Goal: Task Accomplishment & Management: Use online tool/utility

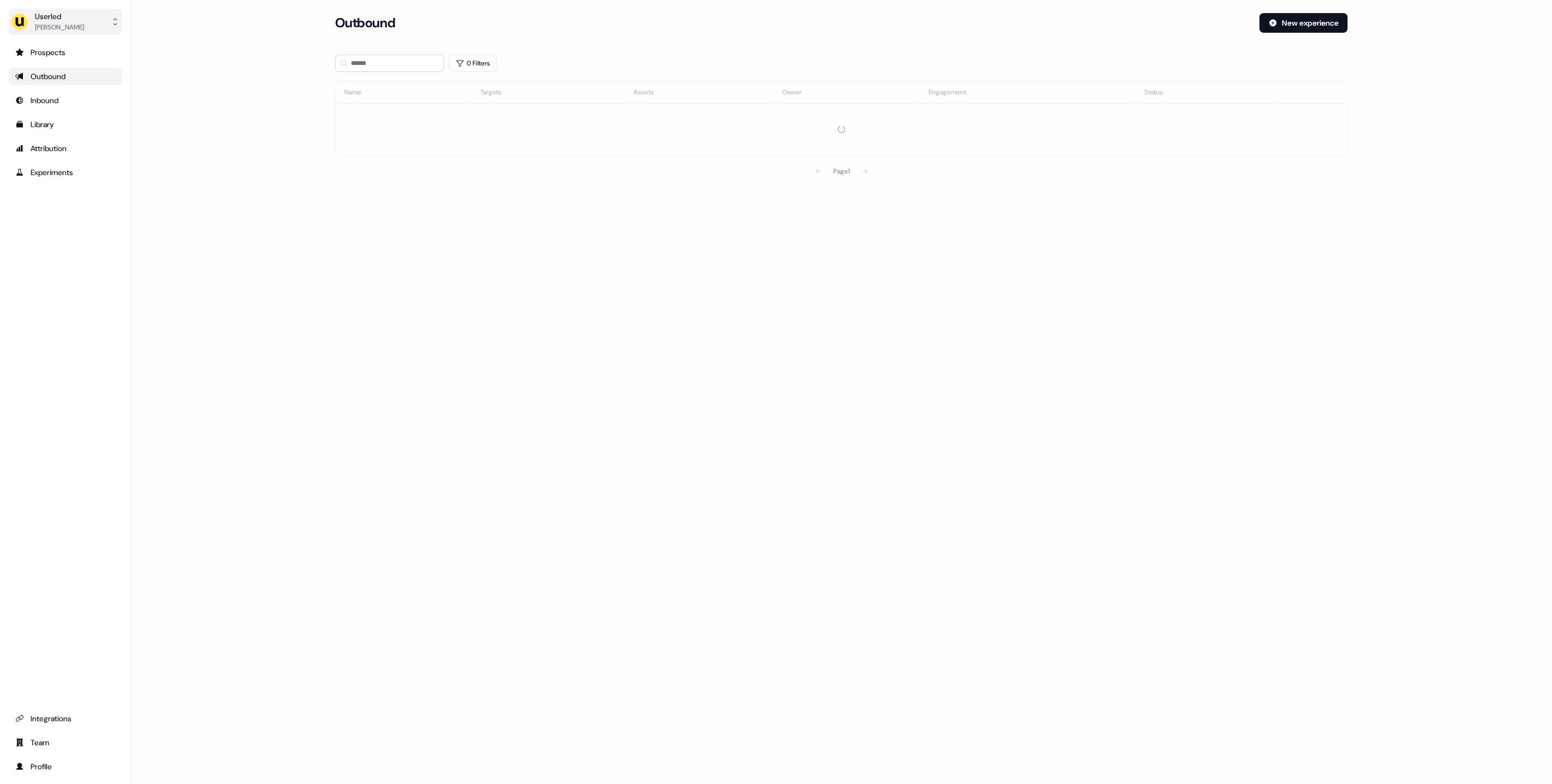
click at [76, 19] on div "Userled" at bounding box center [59, 16] width 49 height 11
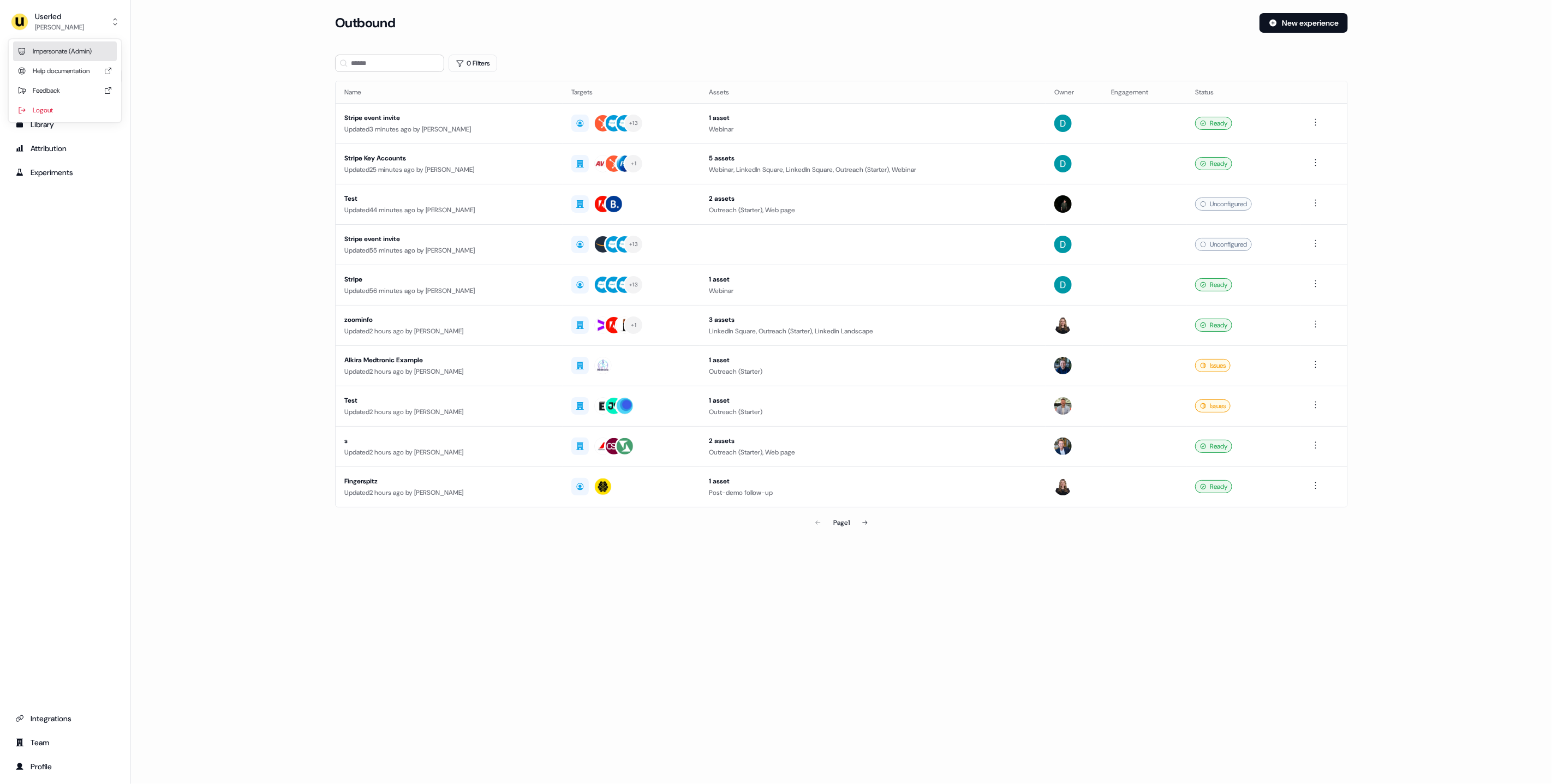
click at [65, 54] on div "Impersonate (Admin)" at bounding box center [65, 51] width 104 height 20
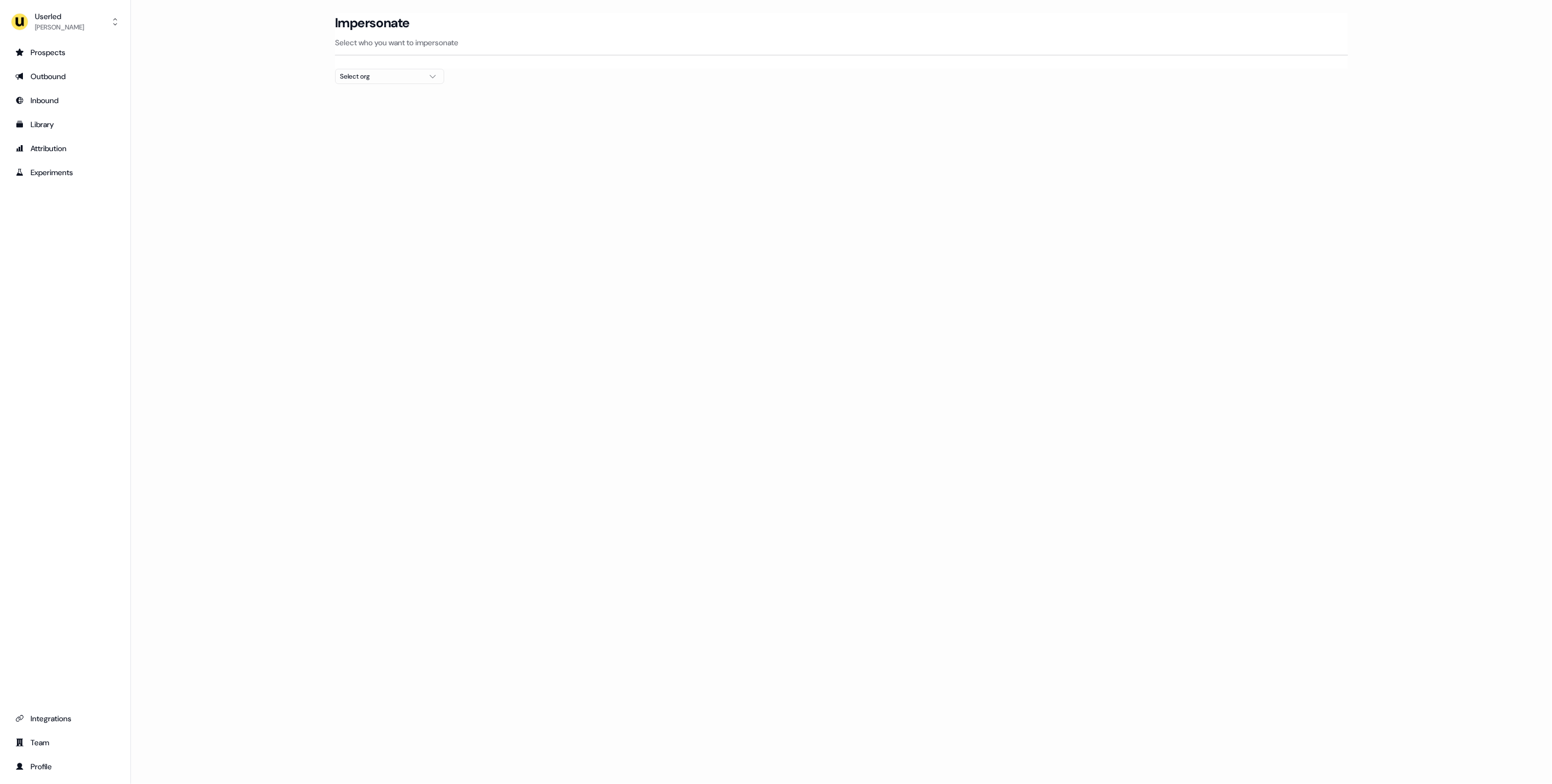
click at [362, 83] on button "Select org" at bounding box center [389, 76] width 109 height 16
type input "****"
click at [362, 144] on div "Netnut" at bounding box center [389, 151] width 108 height 17
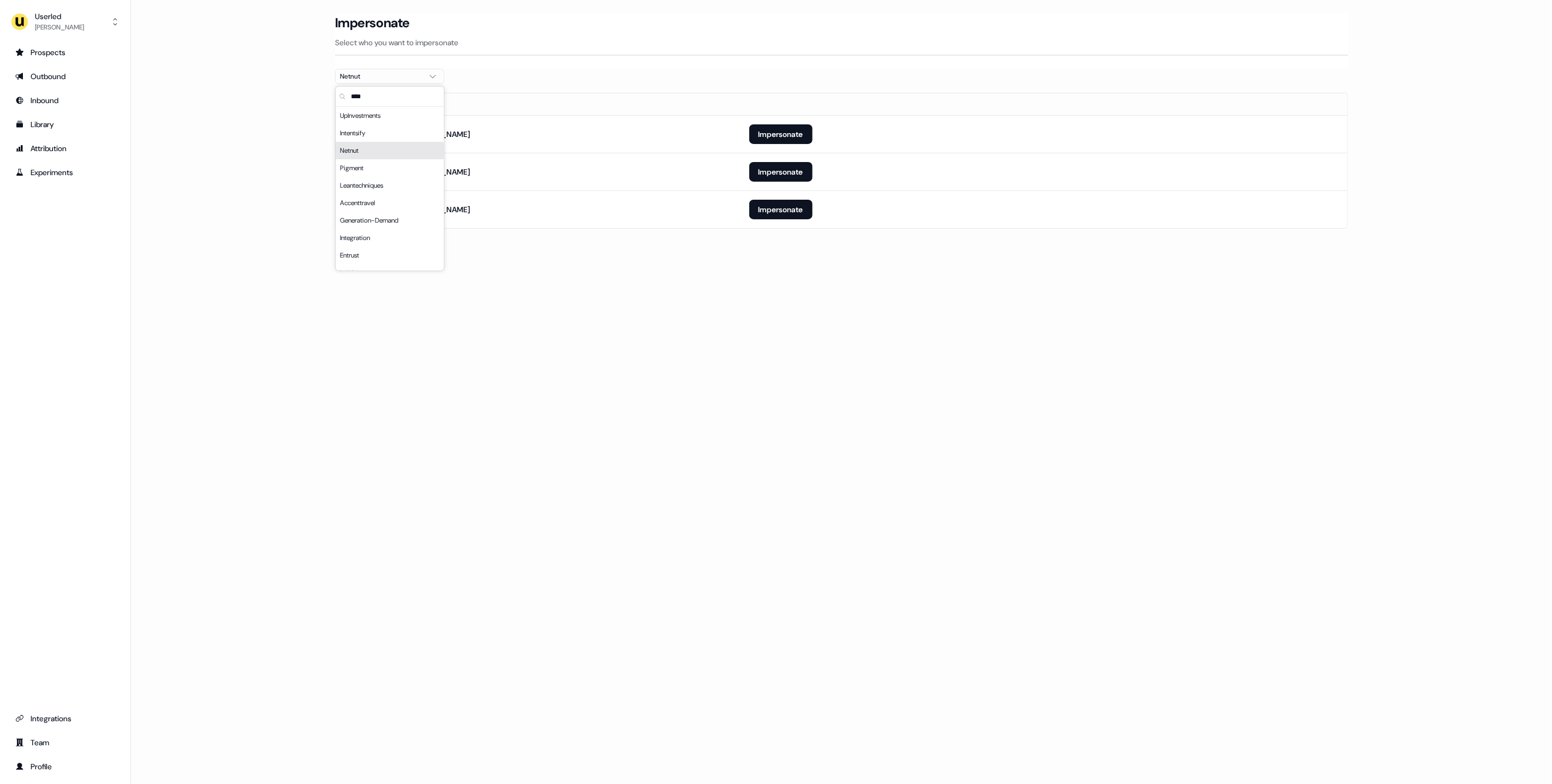
click at [783, 271] on div "Loading... Impersonate Select who you want to impersonate Netnut Email [EMAIL_A…" at bounding box center [841, 392] width 1421 height 784
click at [770, 133] on button "Impersonate" at bounding box center [780, 133] width 63 height 20
